Goal: Transaction & Acquisition: Purchase product/service

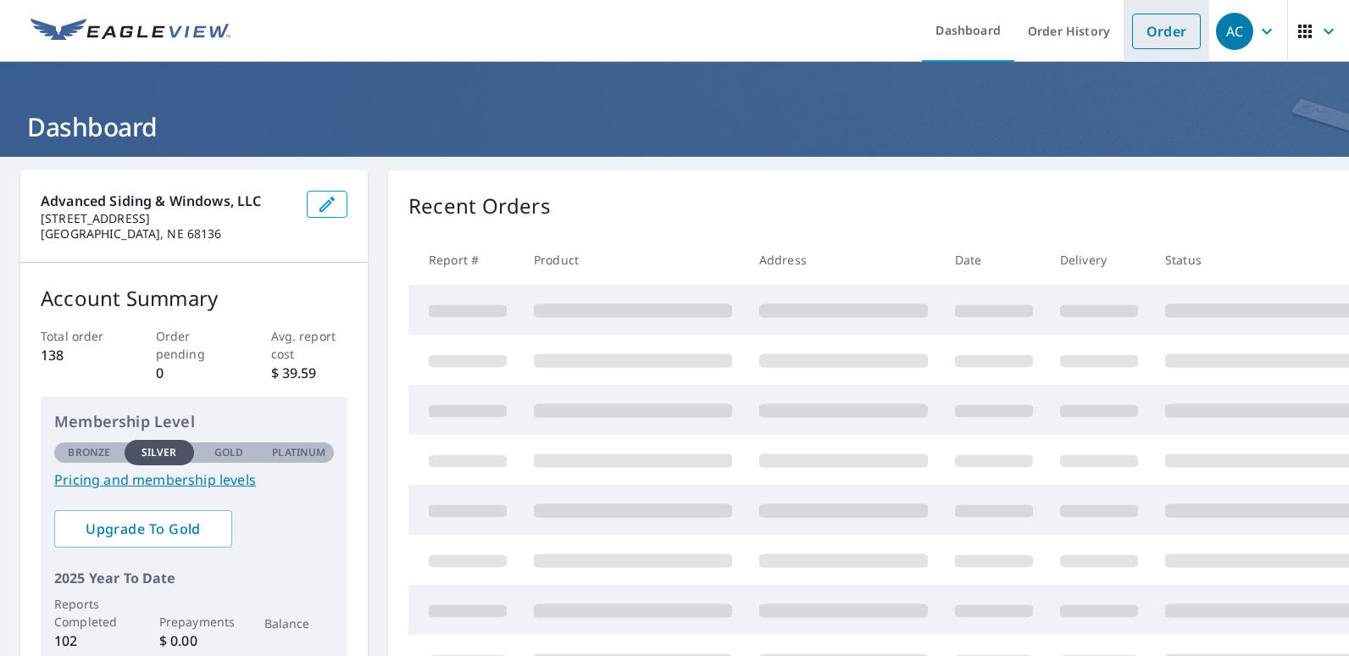
click at [1157, 28] on link "Order" at bounding box center [1166, 32] width 69 height 36
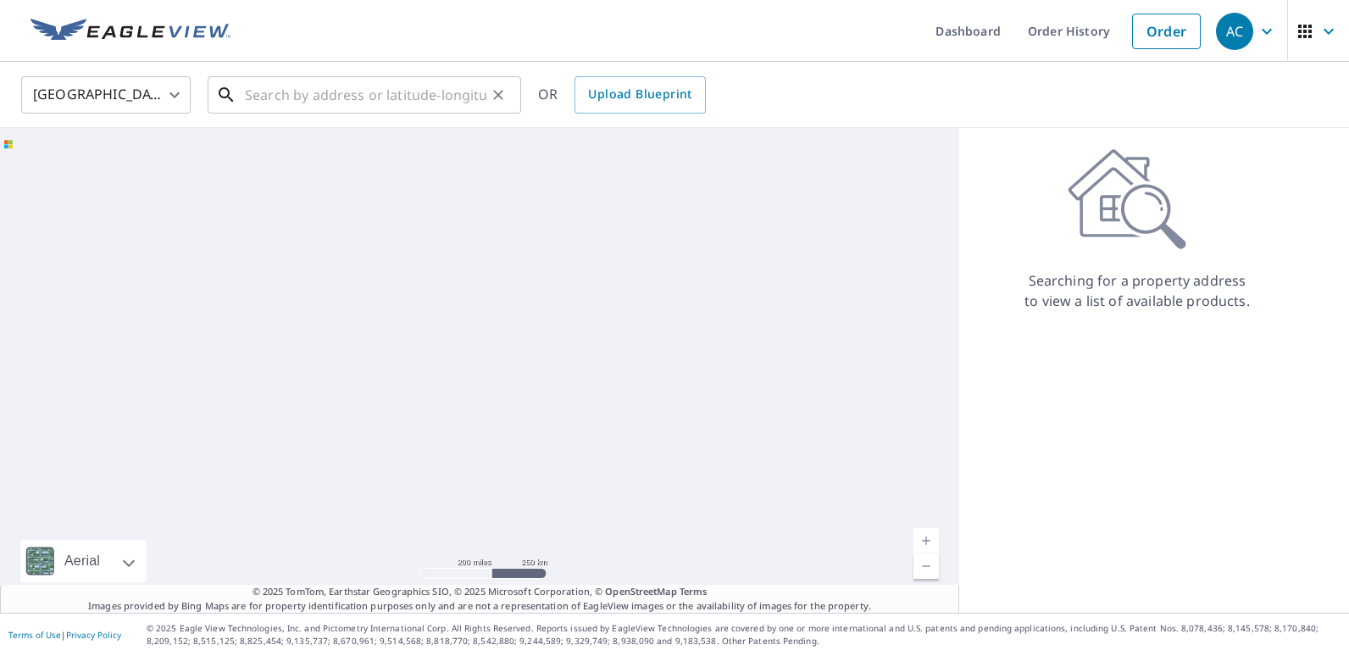
click at [319, 98] on input "text" at bounding box center [365, 94] width 241 height 47
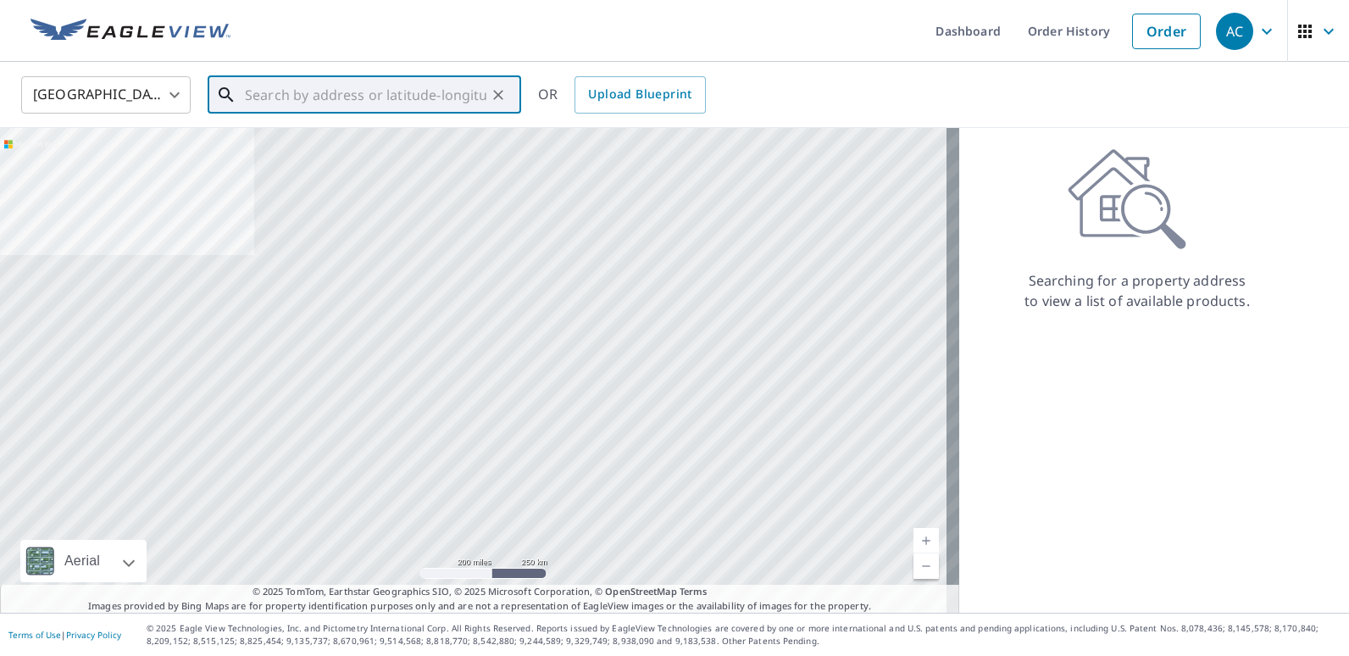
paste input "[STREET_ADDRESS][PERSON_NAME]"
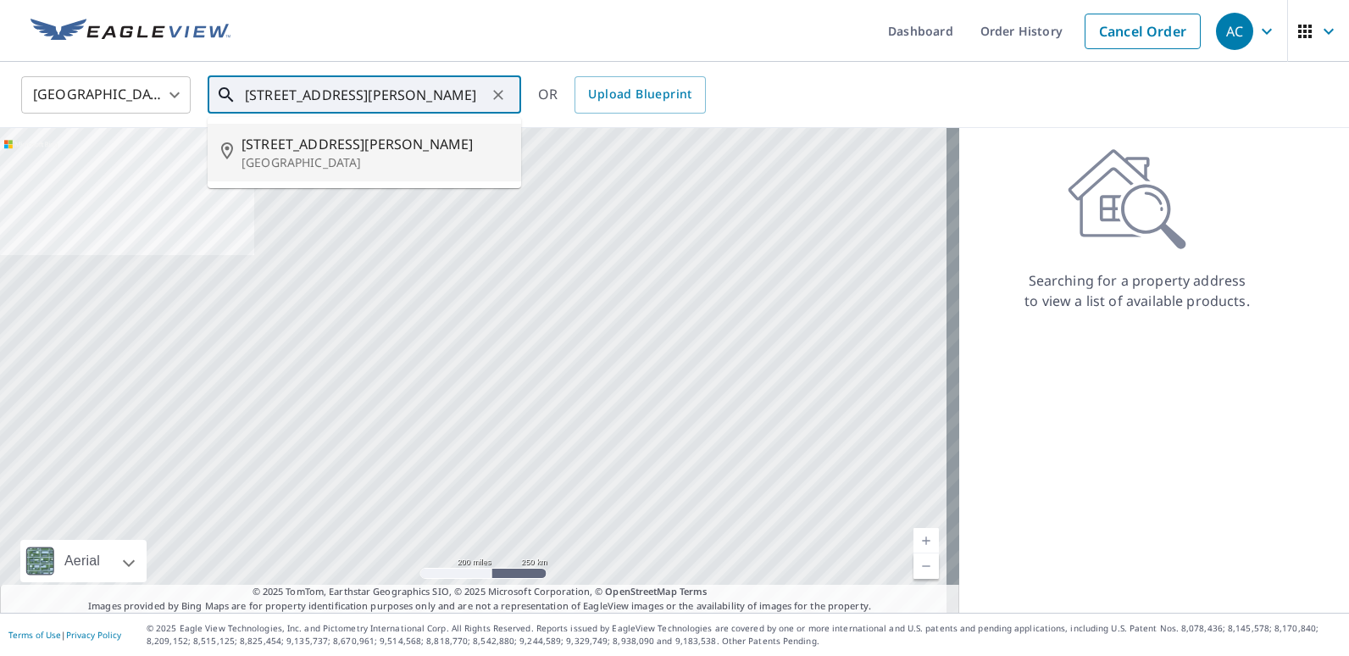
click at [320, 150] on span "[STREET_ADDRESS][PERSON_NAME]" at bounding box center [374, 144] width 266 height 20
type input "[STREET_ADDRESS][PERSON_NAME]"
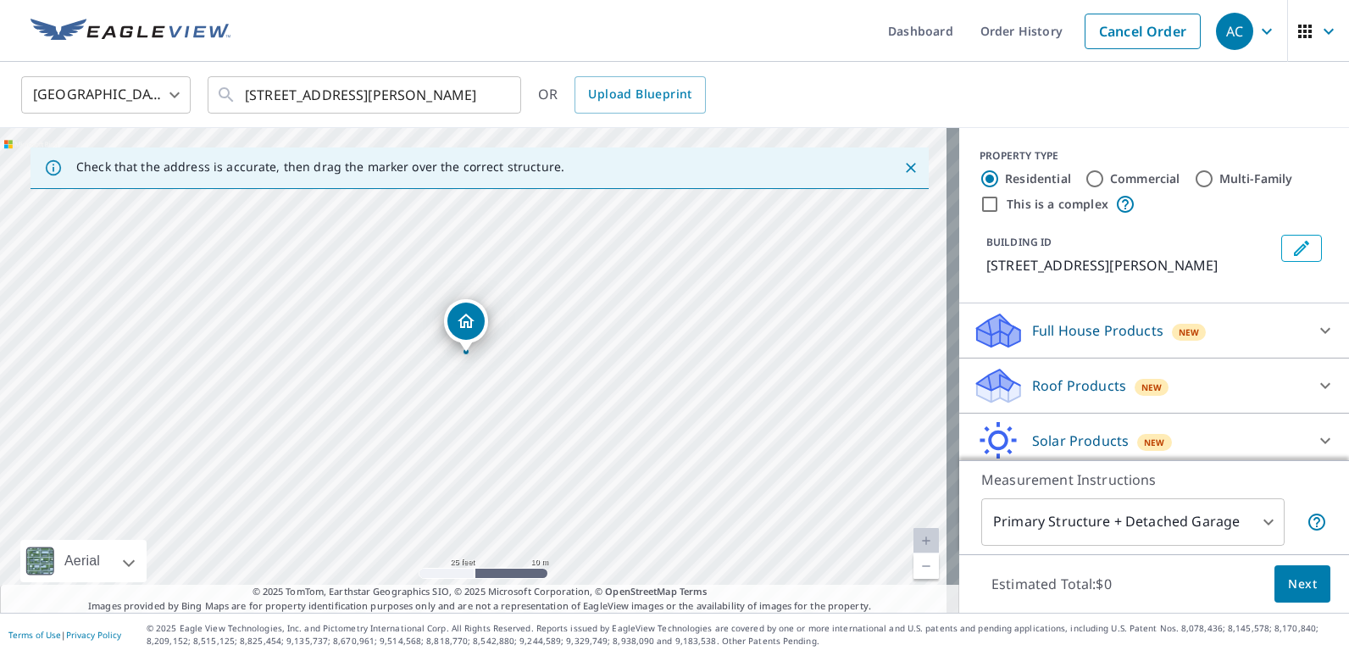
drag, startPoint x: 597, startPoint y: 354, endPoint x: 521, endPoint y: 365, distance: 76.2
click at [521, 365] on div "[STREET_ADDRESS][PERSON_NAME]" at bounding box center [479, 370] width 959 height 485
drag, startPoint x: 471, startPoint y: 325, endPoint x: 488, endPoint y: 334, distance: 19.3
click at [1315, 381] on icon at bounding box center [1325, 385] width 20 height 20
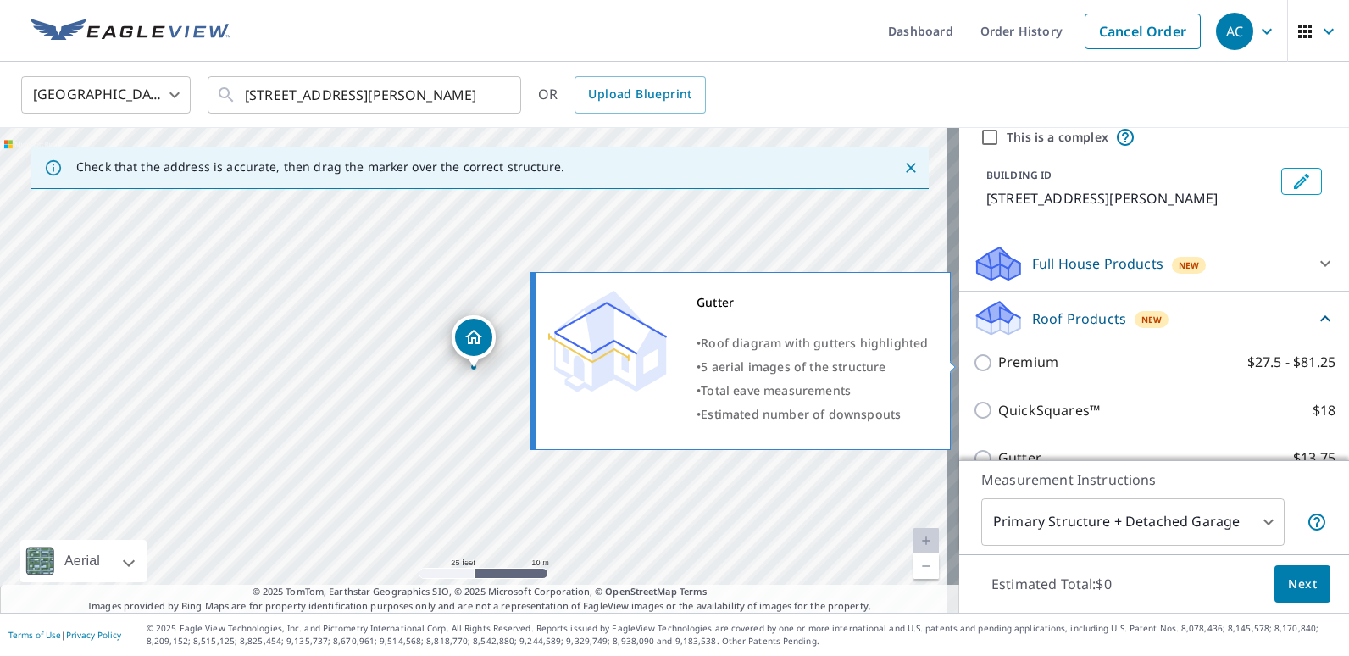
scroll to position [254, 0]
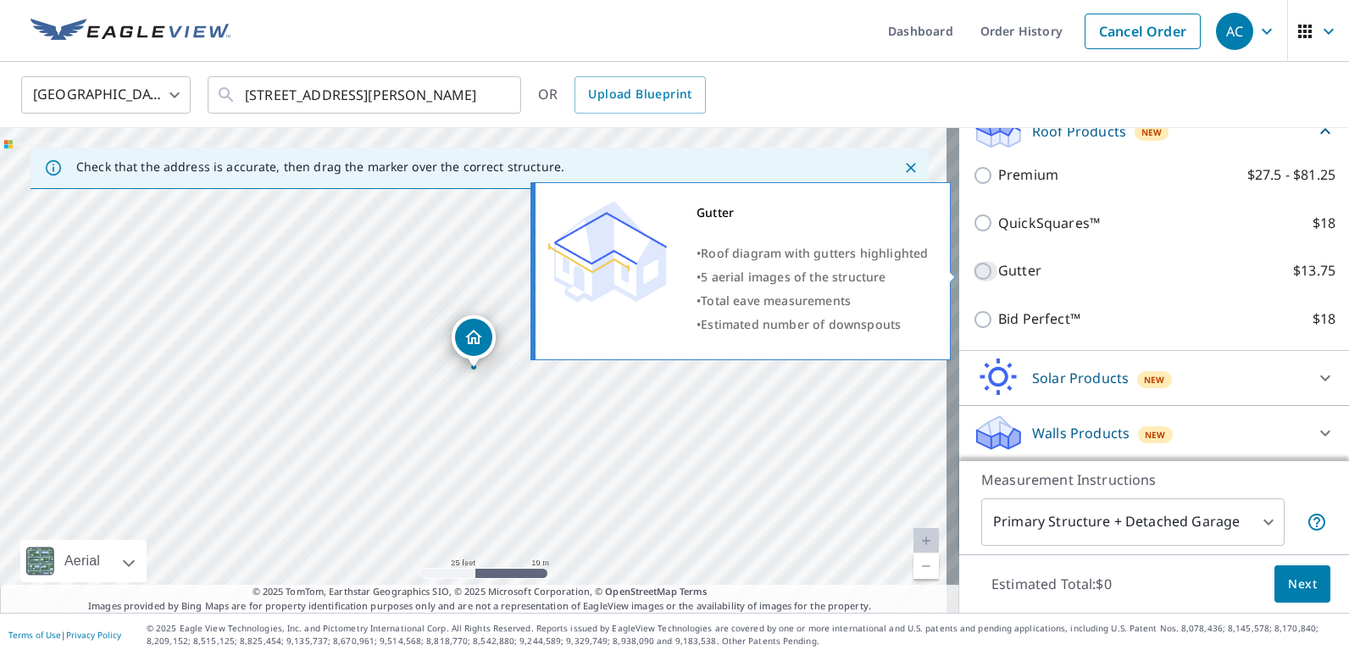
click at [973, 269] on input "Gutter $13.75" at bounding box center [985, 271] width 25 height 20
checkbox input "true"
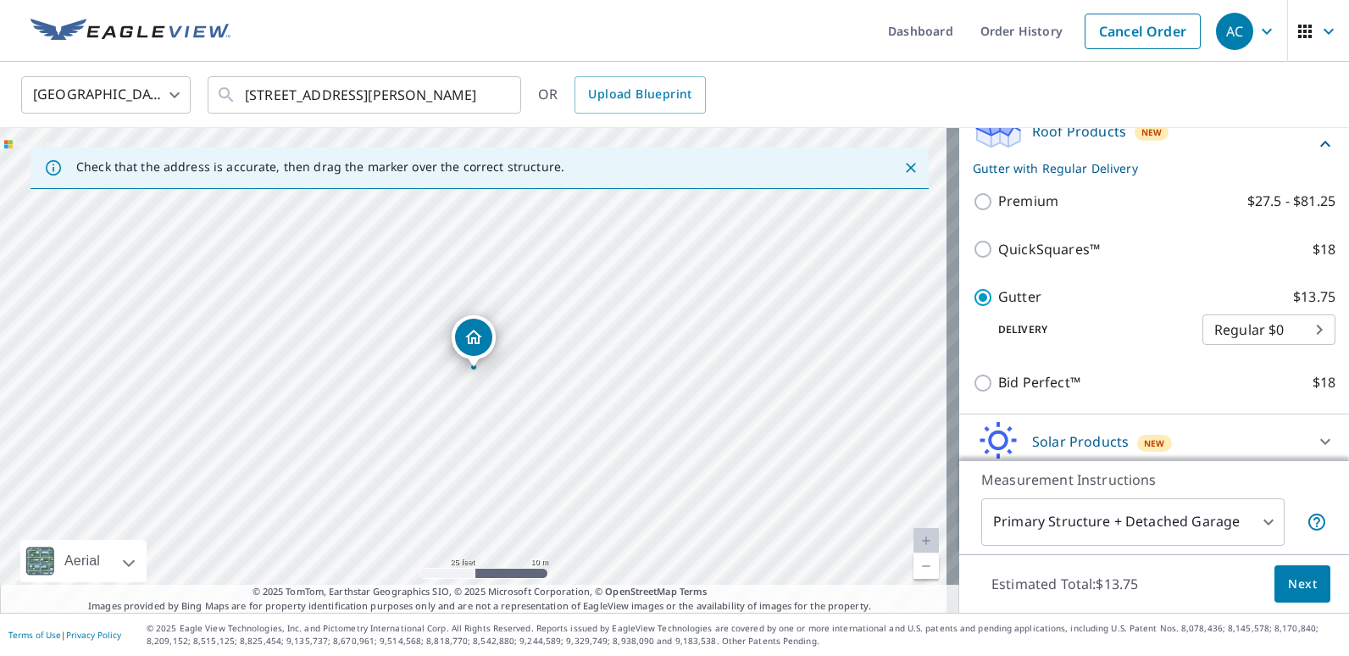
click at [1289, 580] on span "Next" at bounding box center [1302, 584] width 29 height 21
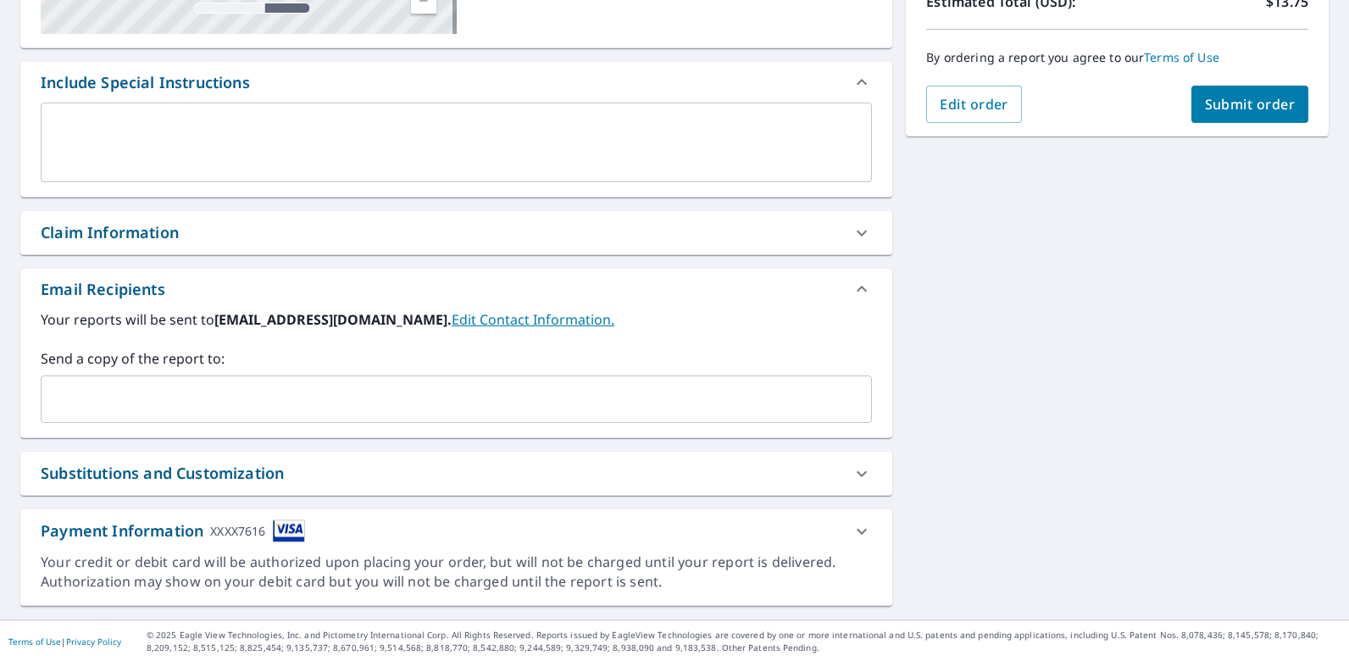
scroll to position [411, 0]
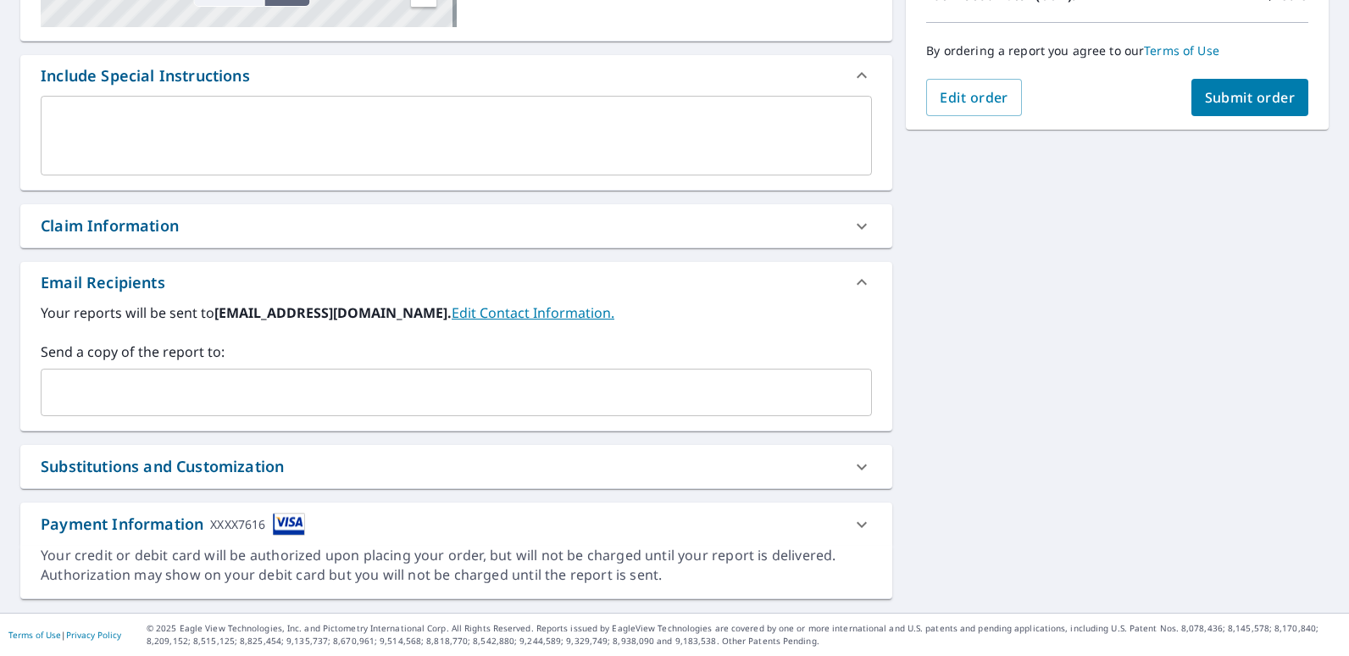
click at [209, 389] on input "text" at bounding box center [443, 392] width 791 height 32
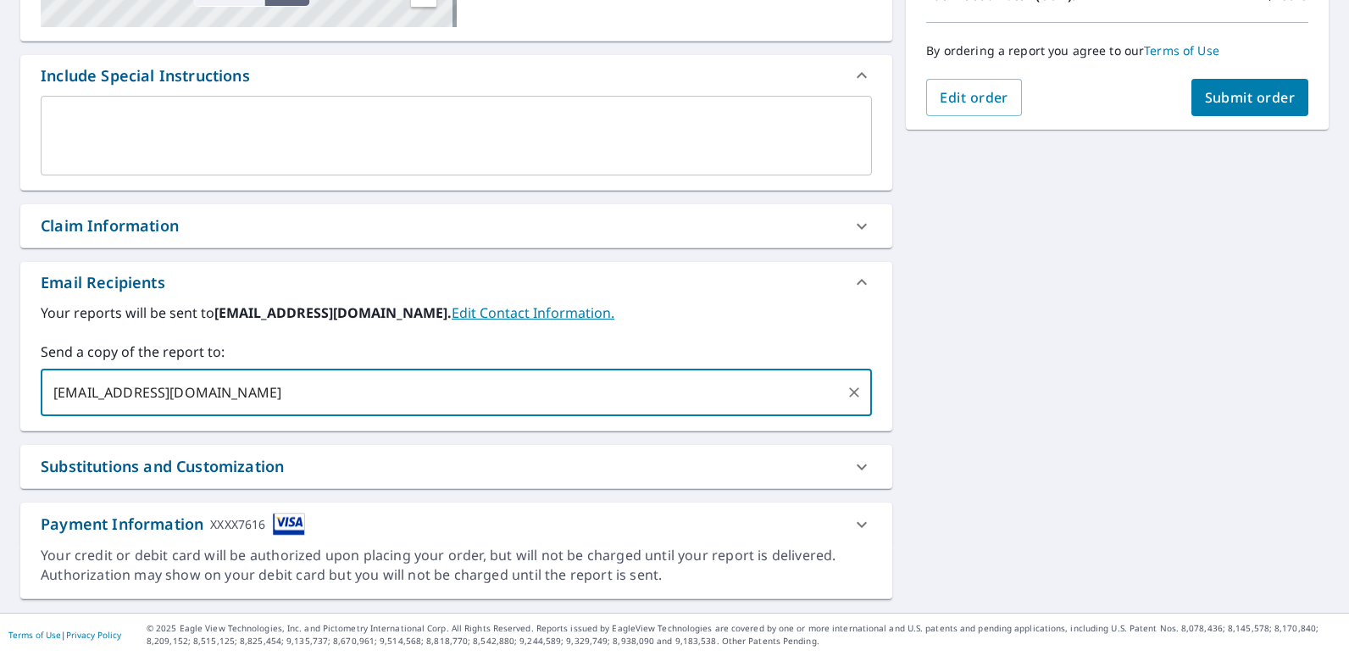
type input "[EMAIL_ADDRESS][DOMAIN_NAME]"
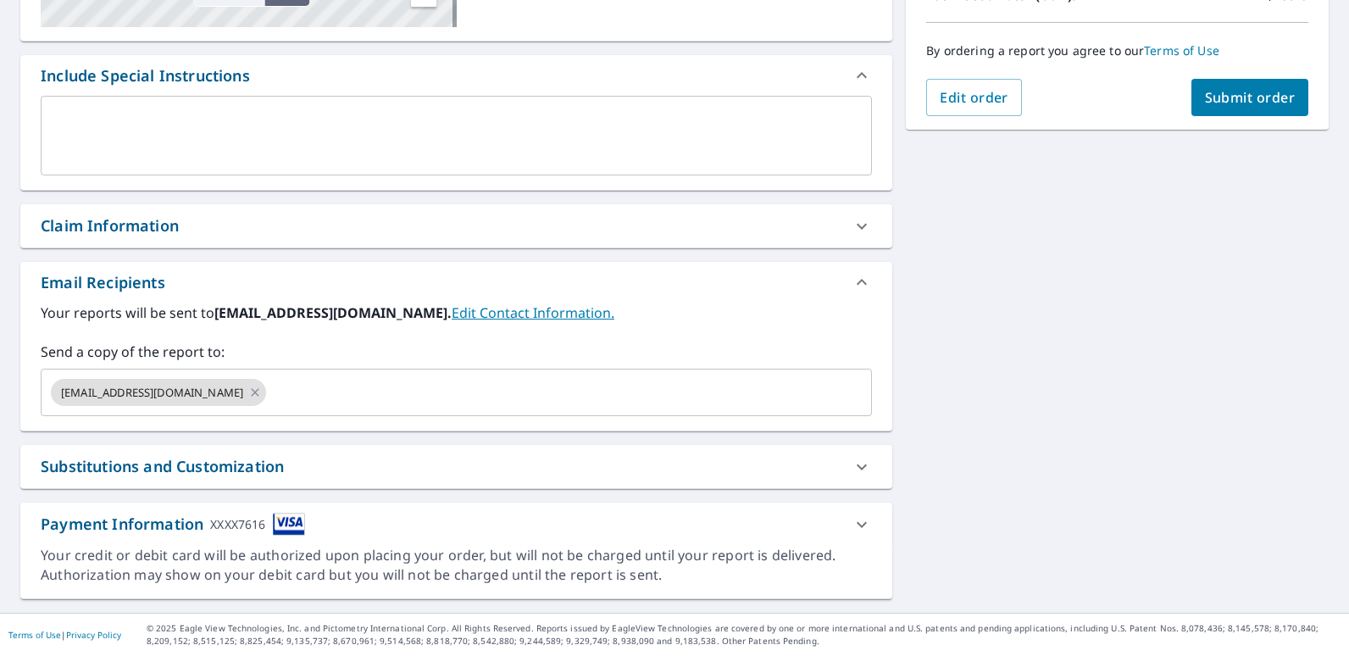
click at [1046, 309] on div "[STREET_ADDRESS][PERSON_NAME] Aerial Road A standard road map Aerial A detailed…" at bounding box center [674, 179] width 1349 height 867
click at [1260, 103] on span "Submit order" at bounding box center [1250, 97] width 91 height 19
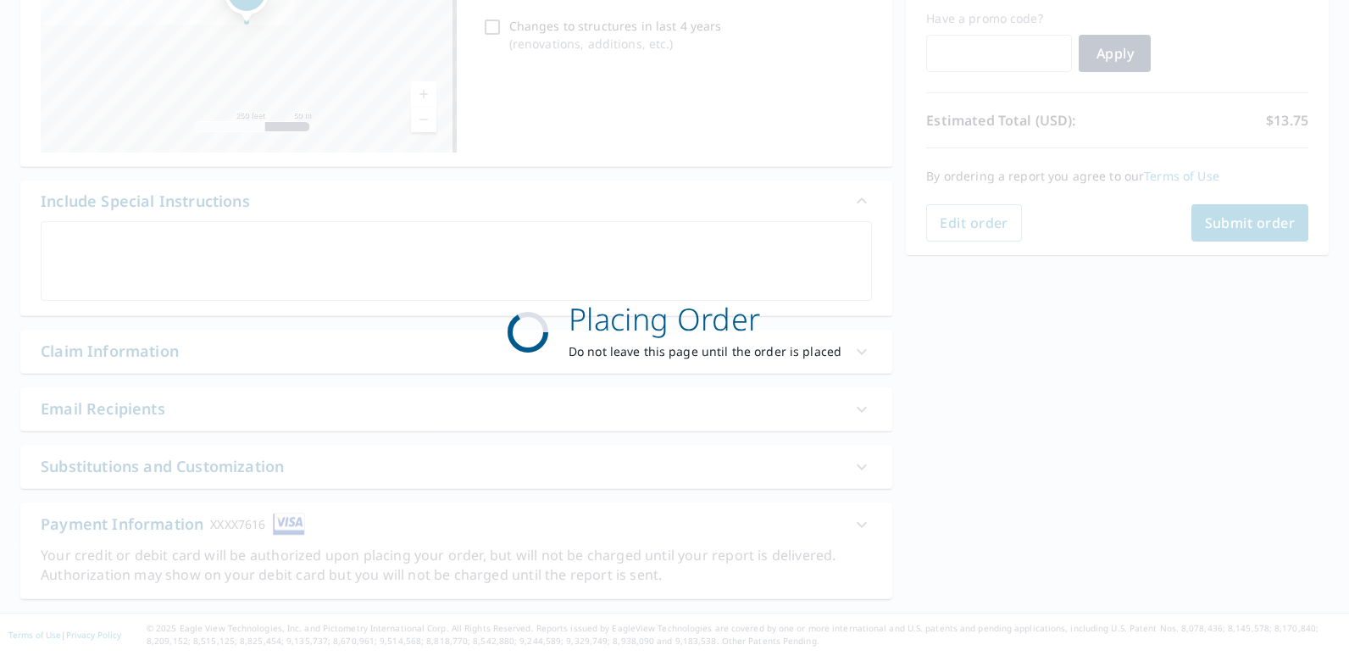
scroll to position [286, 0]
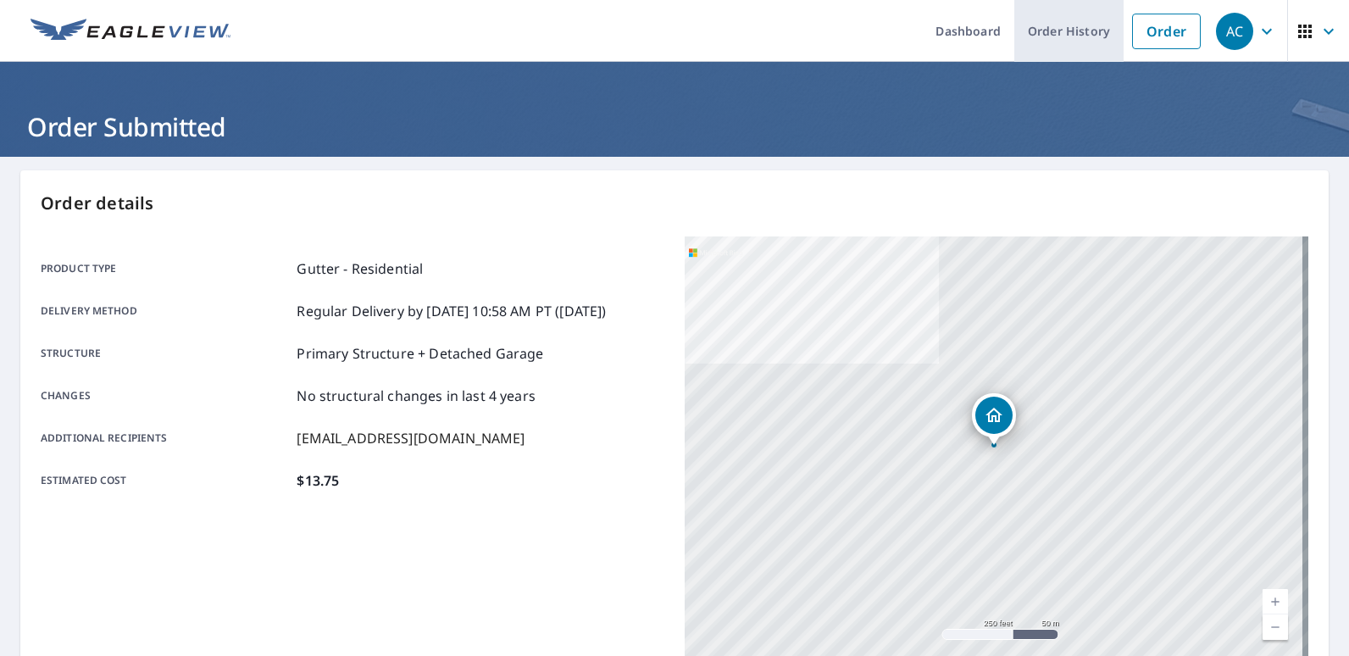
click at [1092, 38] on link "Order History" at bounding box center [1068, 31] width 109 height 62
